Goal: Browse casually: Explore the website without a specific task or goal

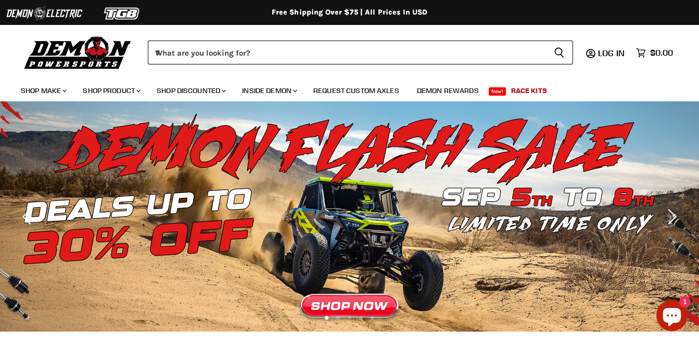
click at [294, 273] on link "Slide 1 of 5" at bounding box center [349, 216] width 699 height 231
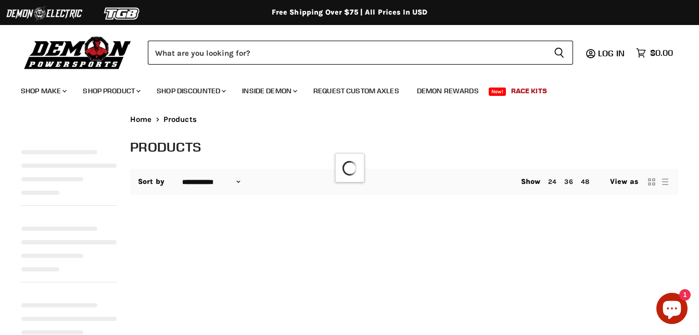
select select "**********"
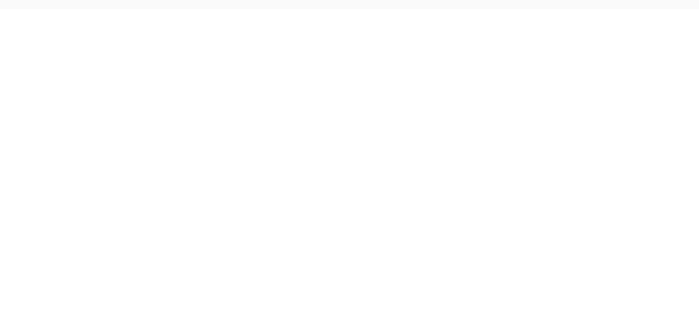
select select "**********"
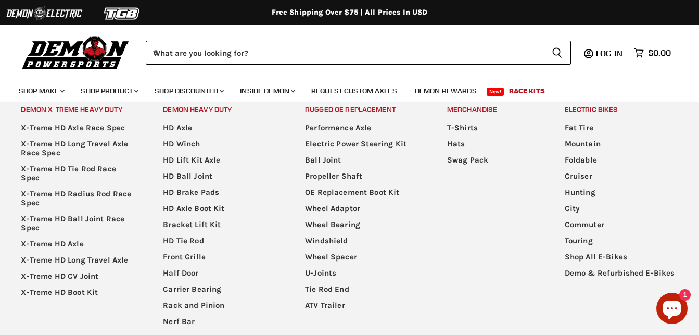
scroll to position [0, 7]
